Goal: Information Seeking & Learning: Learn about a topic

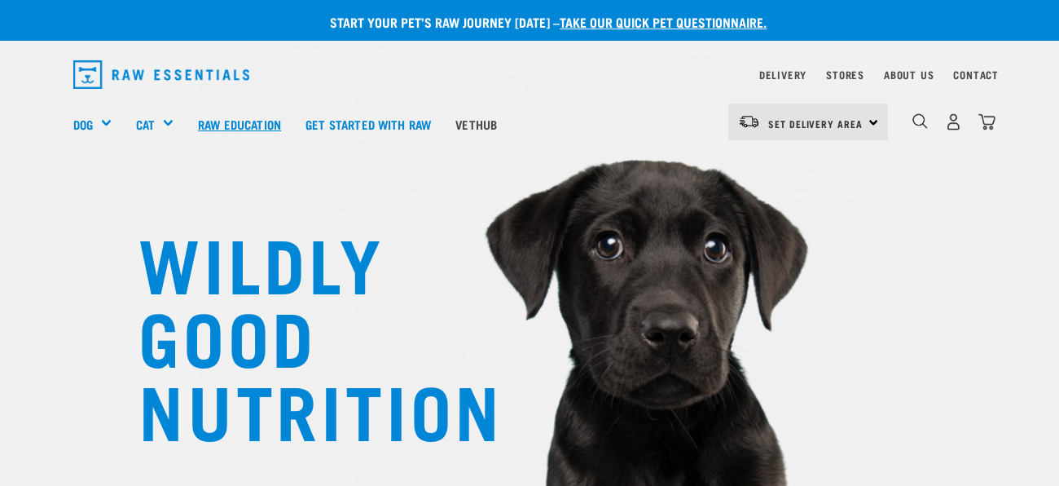
click at [252, 122] on link "Raw Education" at bounding box center [240, 123] width 108 height 65
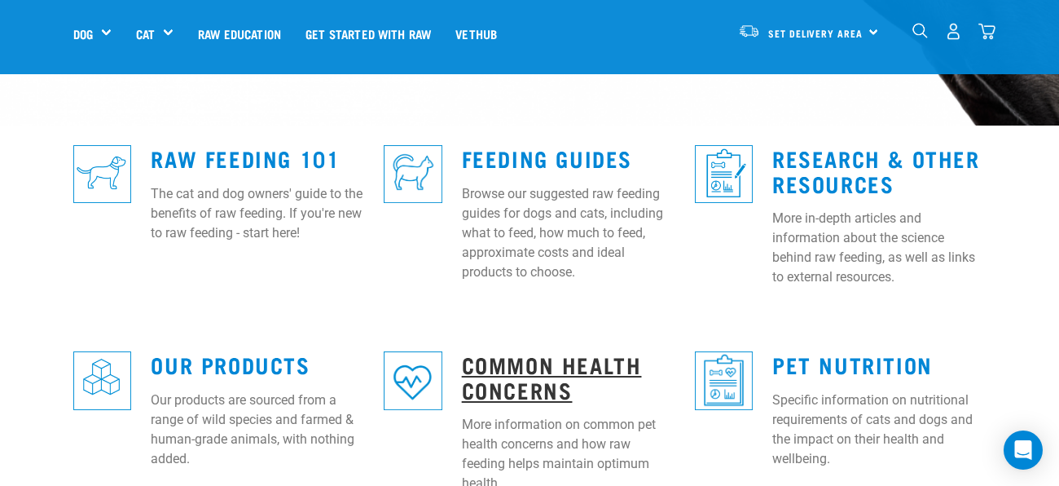
scroll to position [425, 0]
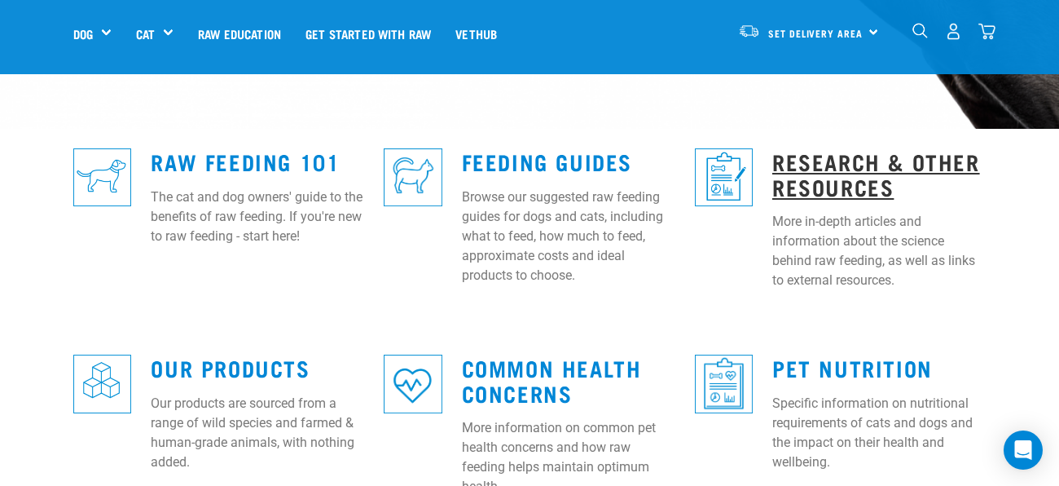
click at [825, 169] on link "Research & Other Resources" at bounding box center [877, 173] width 208 height 37
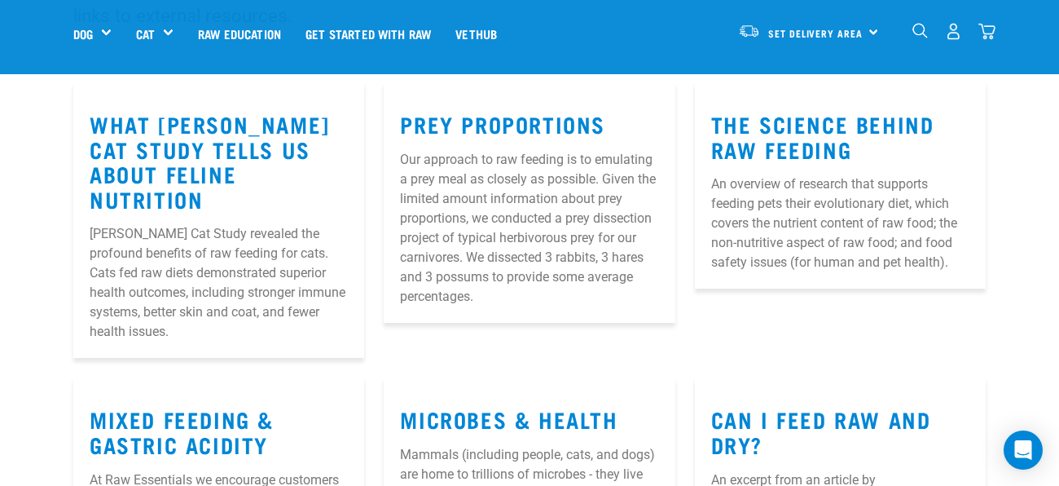
scroll to position [240, 0]
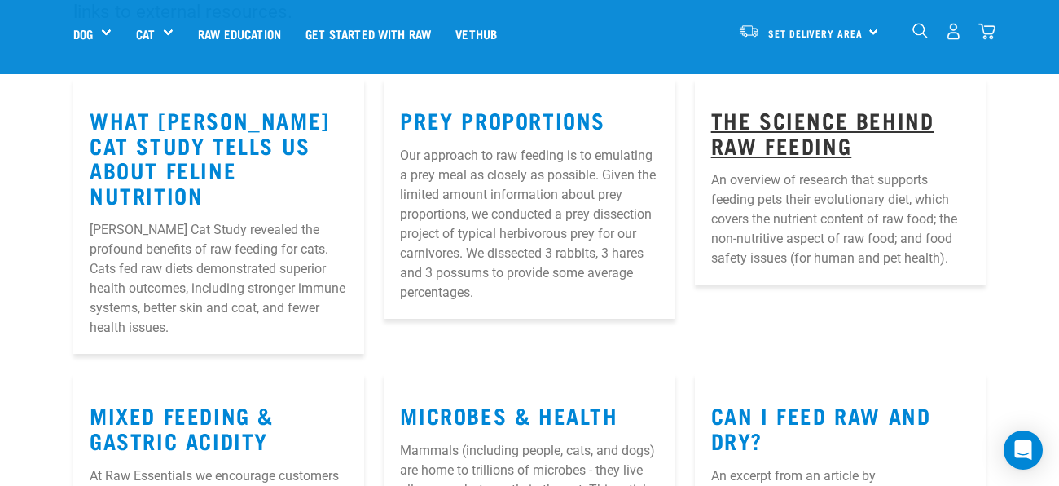
click at [759, 119] on link "The Science Behind Raw Feeding" at bounding box center [822, 131] width 223 height 37
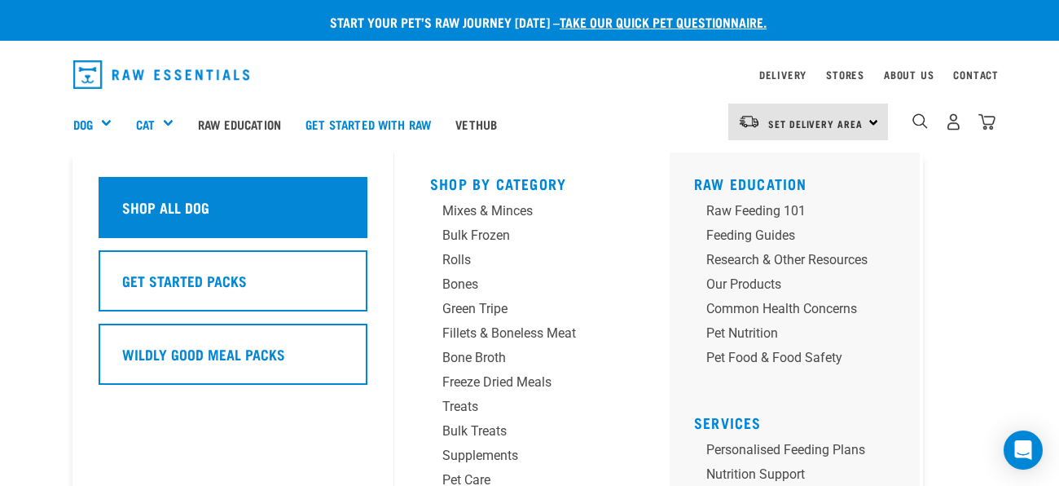
click at [146, 211] on h5 "Shop All Dog" at bounding box center [165, 206] width 87 height 21
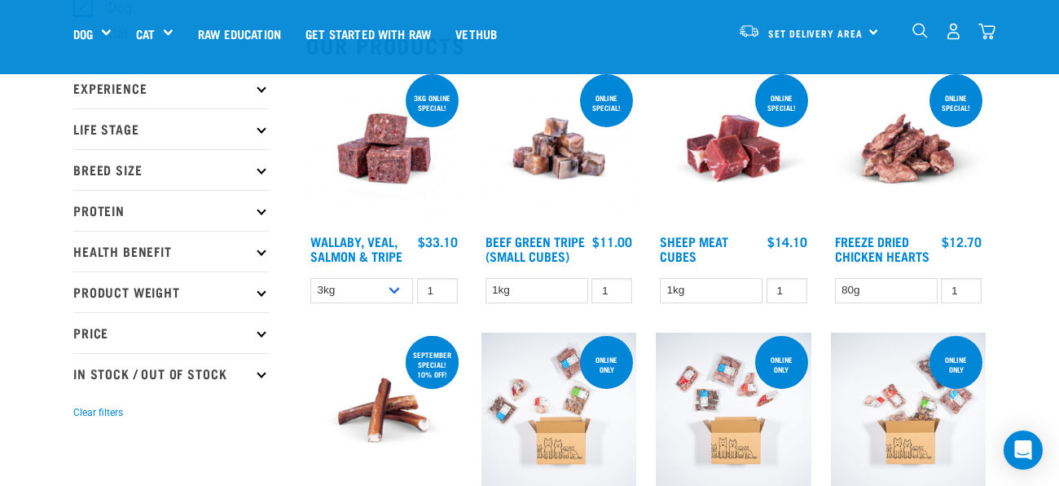
scroll to position [169, 0]
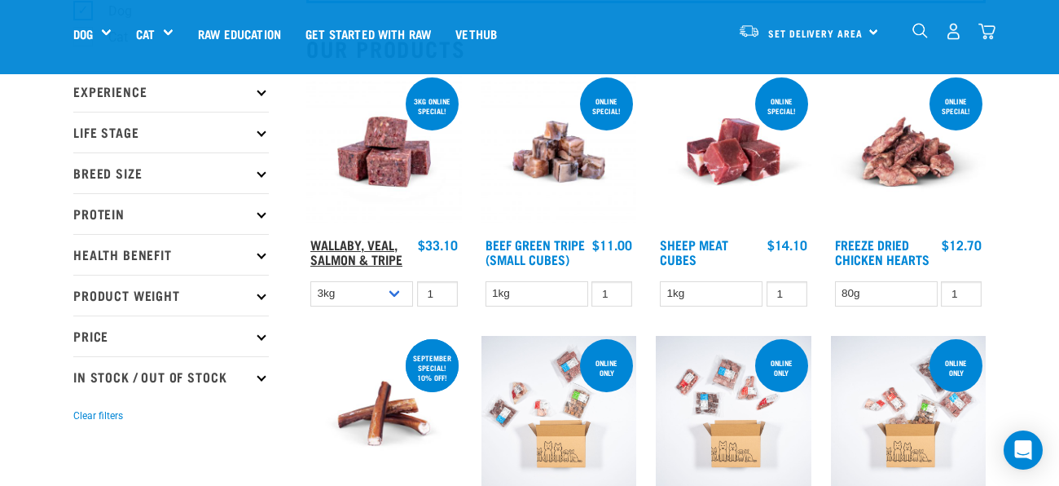
click at [359, 253] on link "Wallaby, Veal, Salmon & Tripe" at bounding box center [356, 251] width 92 height 22
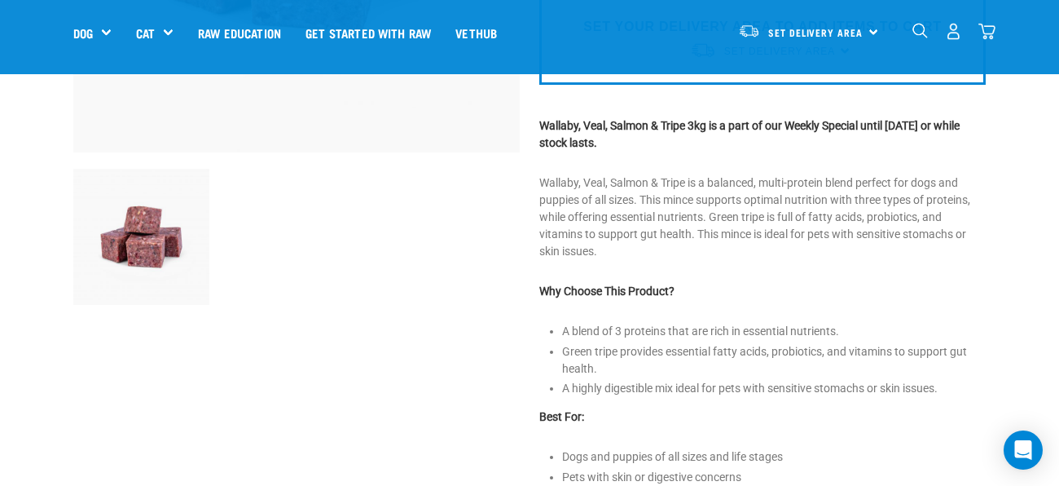
scroll to position [415, 0]
